Goal: Navigation & Orientation: Find specific page/section

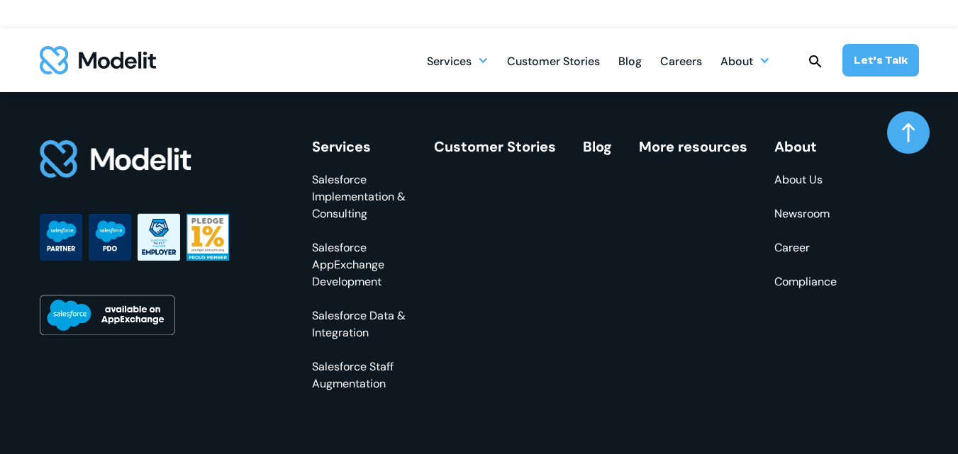
scroll to position [2411, 0]
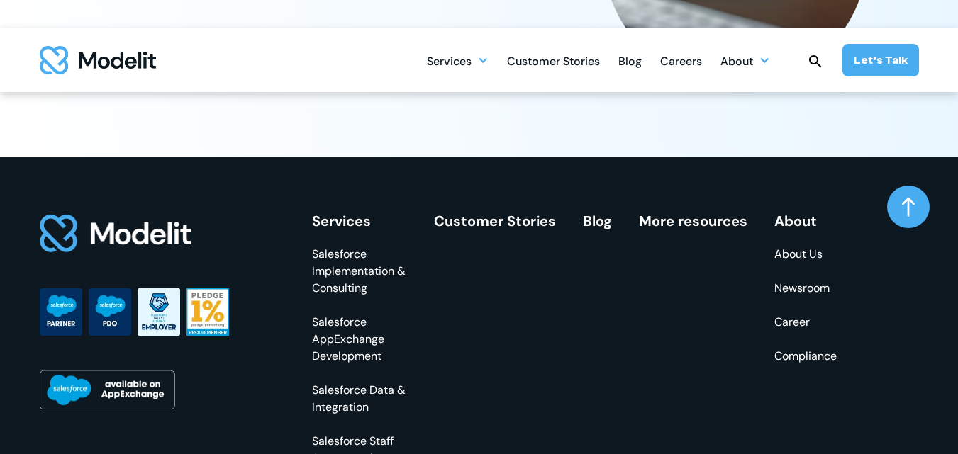
scroll to position [2062, 0]
